Goal: Go to known website: Go to known website

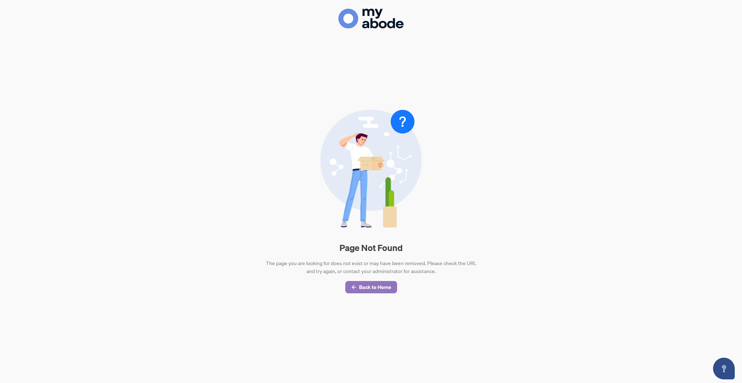
click at [370, 293] on span "Back to Home" at bounding box center [375, 288] width 32 height 12
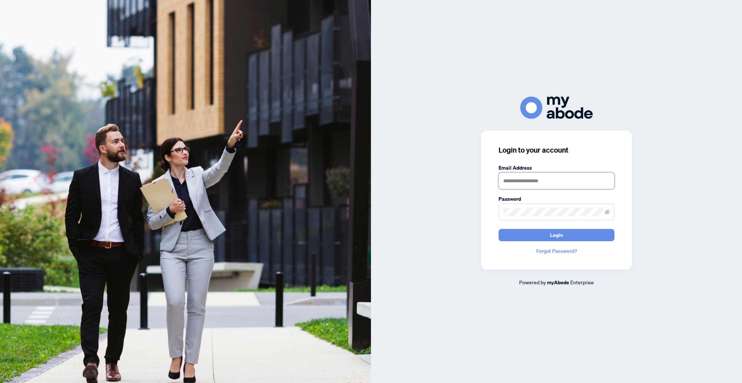
click at [550, 189] on input "text" at bounding box center [556, 181] width 116 height 17
type input "**********"
click at [498, 229] on button "Login" at bounding box center [556, 235] width 116 height 12
